Goal: Contribute content

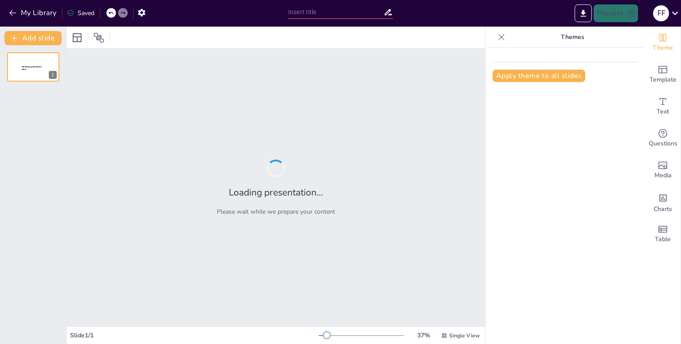
type input "New Sendsteps"
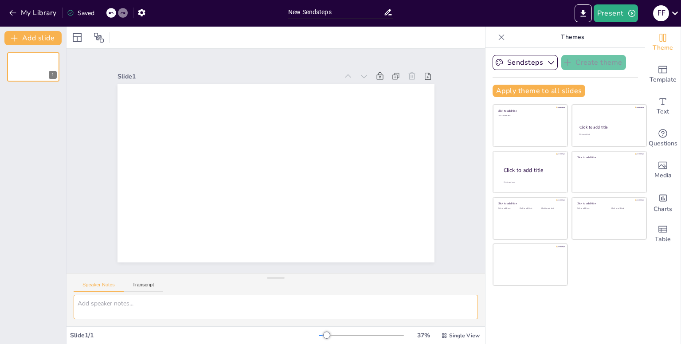
click at [157, 308] on textarea at bounding box center [276, 307] width 404 height 24
paste textarea "Step 1: The High-Level Summary Start with a punchy, one-sentence summary for th…"
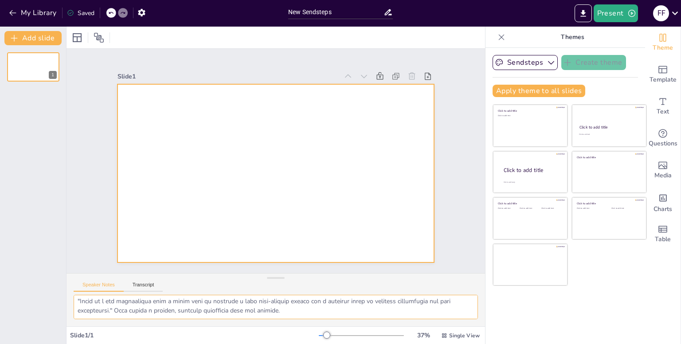
type textarea "Step 1: The High-Level Summary Start with a punchy, one-sentence summary for th…"
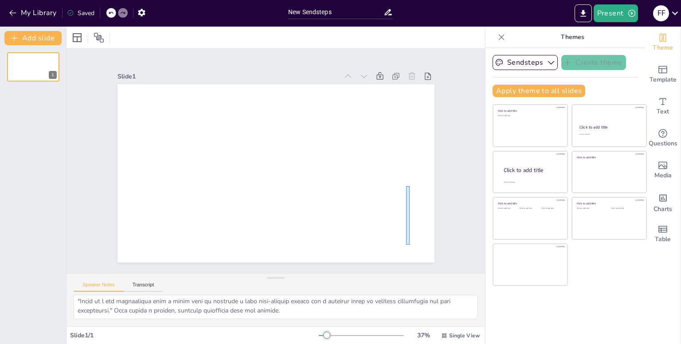
drag, startPoint x: 406, startPoint y: 245, endPoint x: 420, endPoint y: 196, distance: 50.6
click at [420, 196] on div at bounding box center [275, 173] width 317 height 178
click at [319, 14] on input "New Sendsteps" at bounding box center [335, 12] width 95 height 13
drag, startPoint x: 335, startPoint y: 13, endPoint x: 250, endPoint y: 11, distance: 84.7
click at [250, 11] on div "My Library Saved New Sendsteps Present F F" at bounding box center [340, 13] width 681 height 27
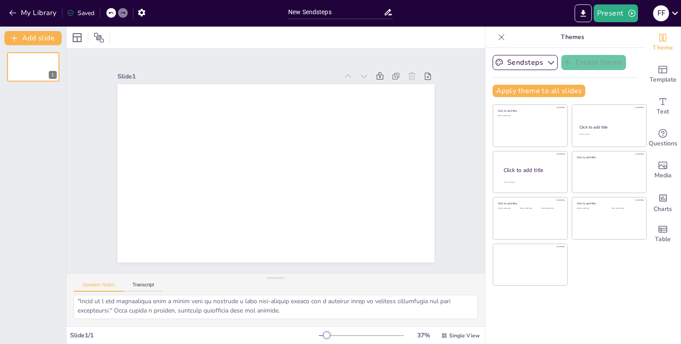
click at [327, 28] on div at bounding box center [275, 38] width 418 height 22
click at [660, 74] on icon "Add ready made slides" at bounding box center [662, 69] width 11 height 11
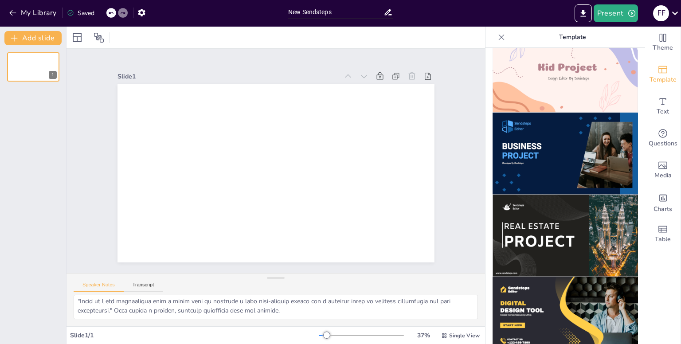
scroll to position [679, 0]
click at [548, 140] on img at bounding box center [564, 154] width 145 height 82
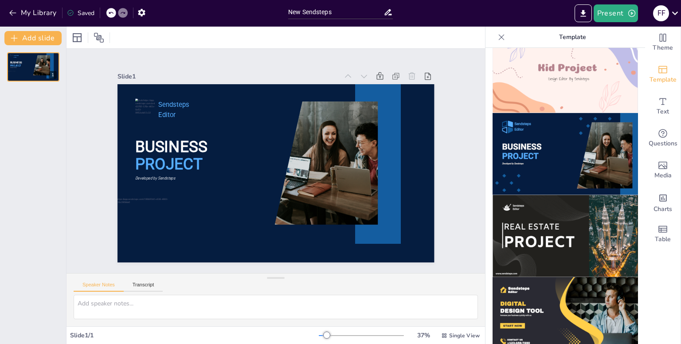
scroll to position [0, 0]
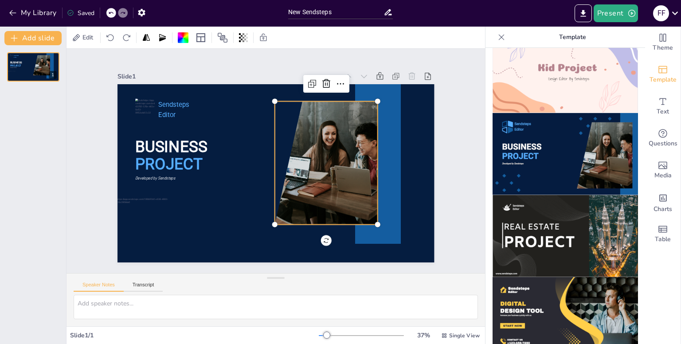
drag, startPoint x: 333, startPoint y: 186, endPoint x: 339, endPoint y: 196, distance: 12.1
click at [339, 196] on div at bounding box center [318, 168] width 197 height 142
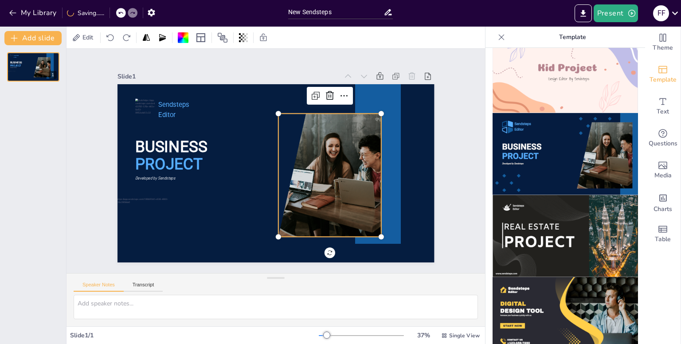
drag, startPoint x: 312, startPoint y: 156, endPoint x: 330, endPoint y: 175, distance: 25.7
click at [330, 175] on div at bounding box center [320, 180] width 197 height 142
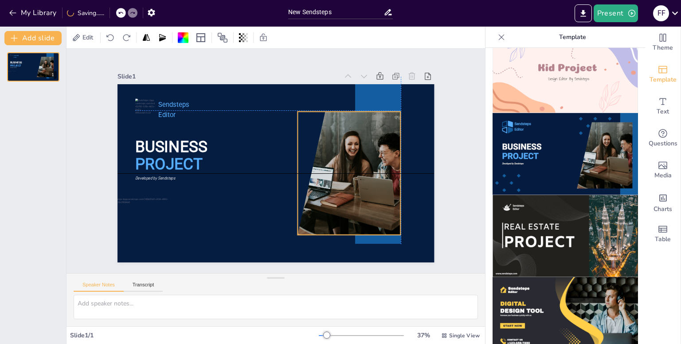
drag, startPoint x: 330, startPoint y: 175, endPoint x: 329, endPoint y: 148, distance: 26.6
click at [329, 148] on div at bounding box center [340, 180] width 197 height 142
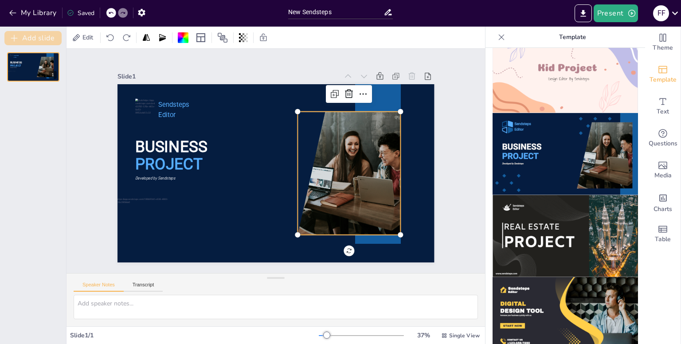
click at [27, 35] on button "Add slide" at bounding box center [32, 38] width 57 height 14
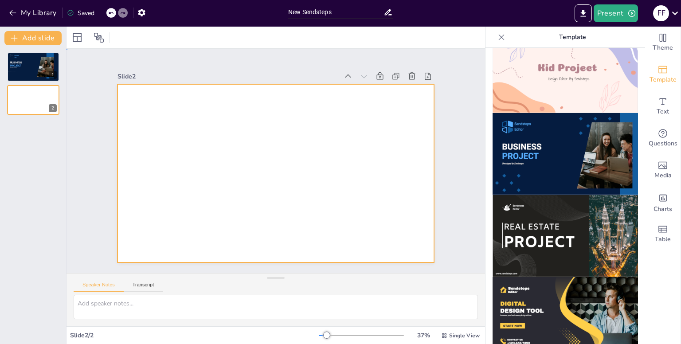
click at [359, 136] on div at bounding box center [275, 173] width 334 height 210
click at [359, 136] on div at bounding box center [275, 173] width 317 height 178
click at [660, 101] on icon "Add text boxes" at bounding box center [662, 101] width 11 height 11
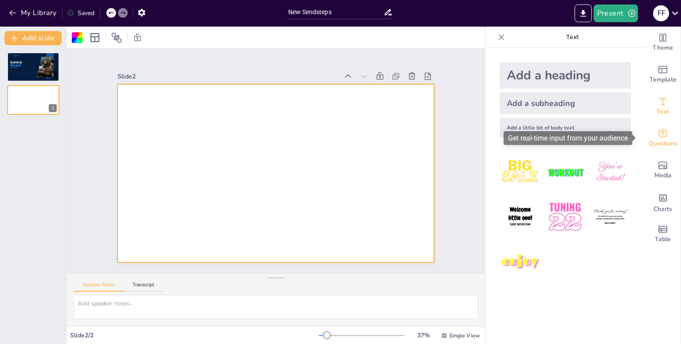
click at [656, 139] on span "Questions" at bounding box center [662, 144] width 29 height 10
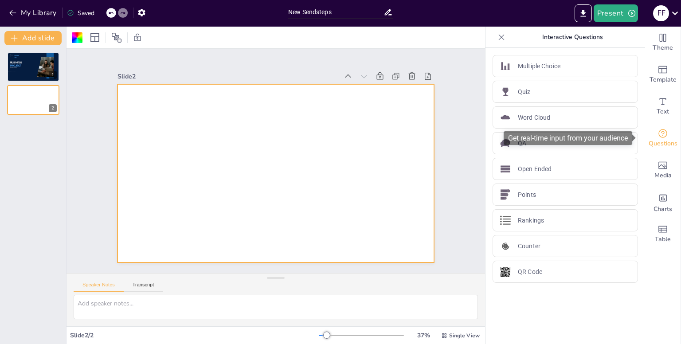
click at [656, 139] on span "Questions" at bounding box center [662, 144] width 29 height 10
